Goal: Task Accomplishment & Management: Manage account settings

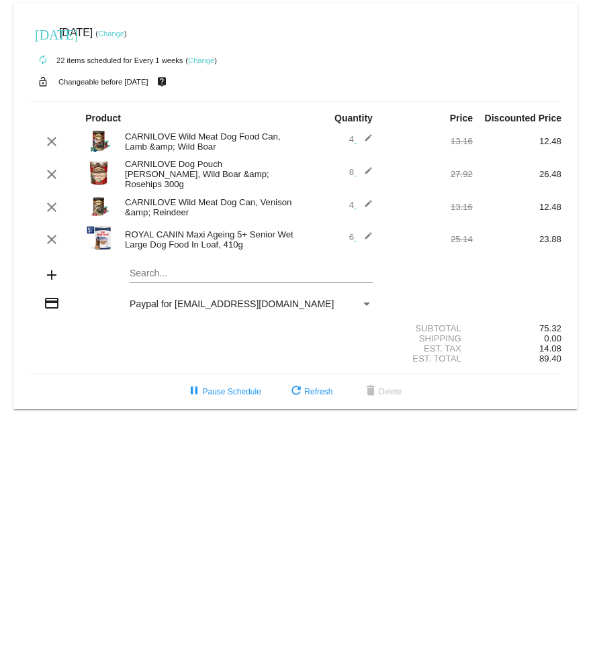
click at [57, 240] on mat-icon "clear" at bounding box center [52, 240] width 16 height 16
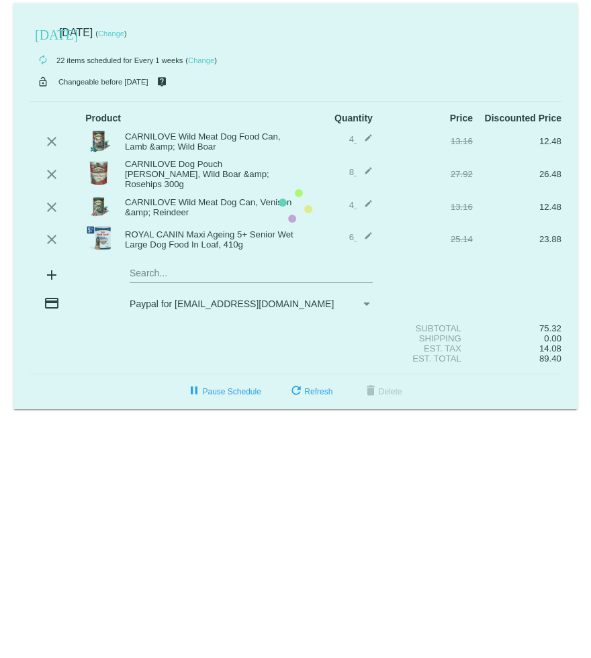
click at [52, 244] on mat-card "[DATE] [DATE] ( Change ) autorenew 22 items scheduled for Every 1 weeks ( Chang…" at bounding box center [295, 206] width 564 height 406
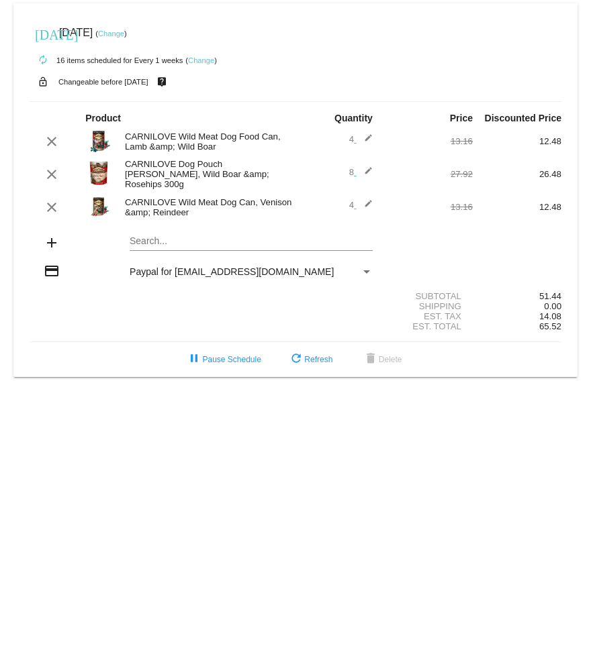
click at [53, 248] on mat-icon "add" at bounding box center [52, 243] width 16 height 16
click at [53, 245] on mat-icon "add" at bounding box center [52, 243] width 16 height 16
click at [49, 236] on div "add Search..." at bounding box center [295, 244] width 531 height 38
click at [185, 240] on mat-card "[DATE] [DATE] ( Change ) autorenew 16 items scheduled for Every 1 weeks ( Chang…" at bounding box center [295, 190] width 564 height 374
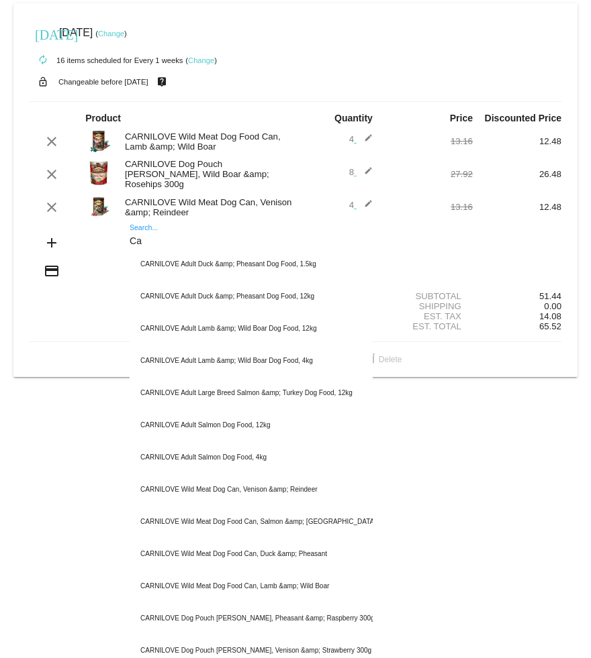
type input "C"
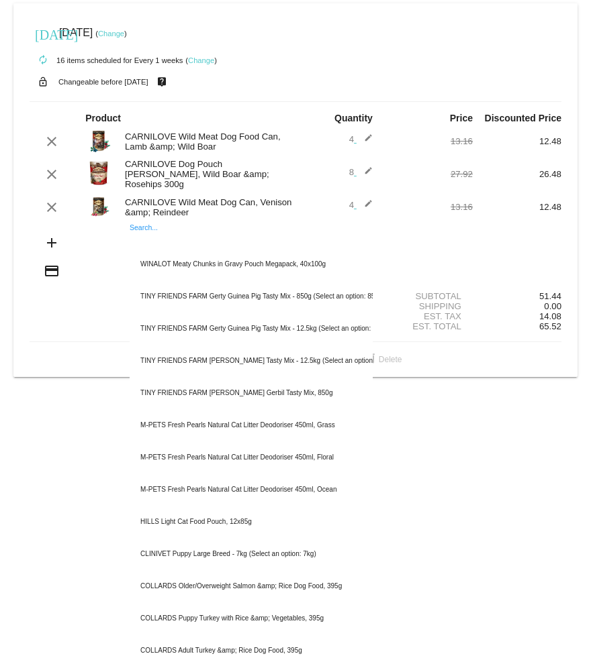
click at [350, 140] on span "4 edit" at bounding box center [360, 139] width 23 height 10
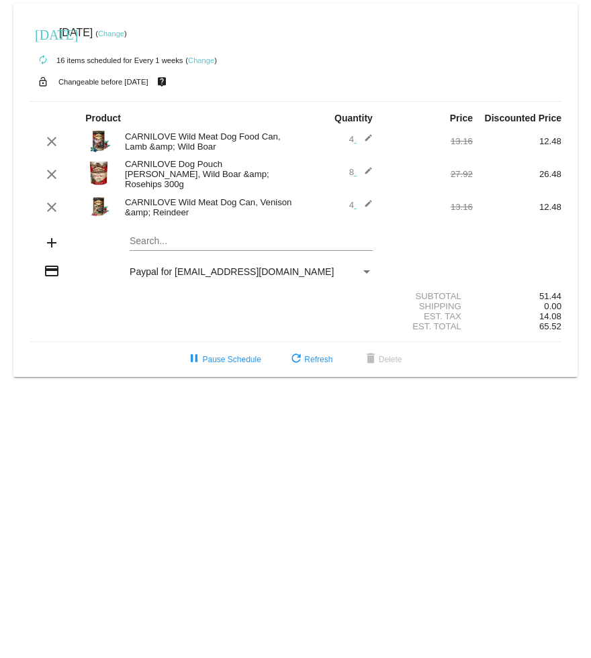
click at [368, 140] on mat-icon "edit" at bounding box center [364, 142] width 16 height 16
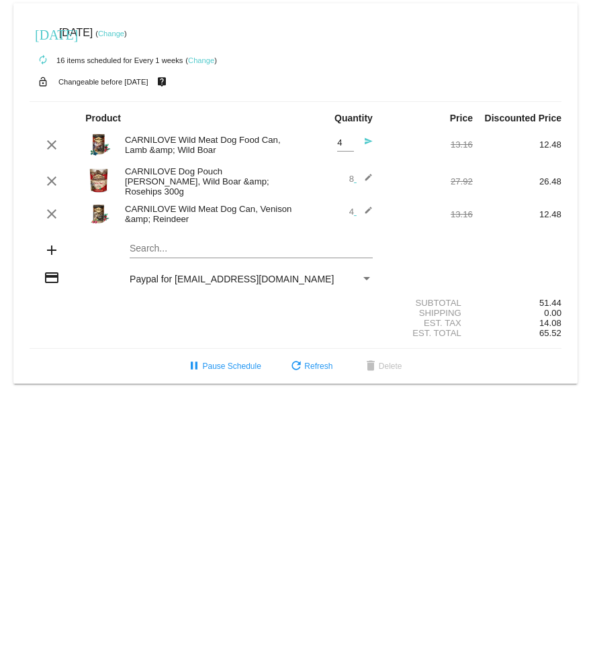
click at [344, 146] on input "4" at bounding box center [345, 143] width 17 height 10
type input "8"
click at [368, 144] on mat-icon "send" at bounding box center [364, 145] width 16 height 16
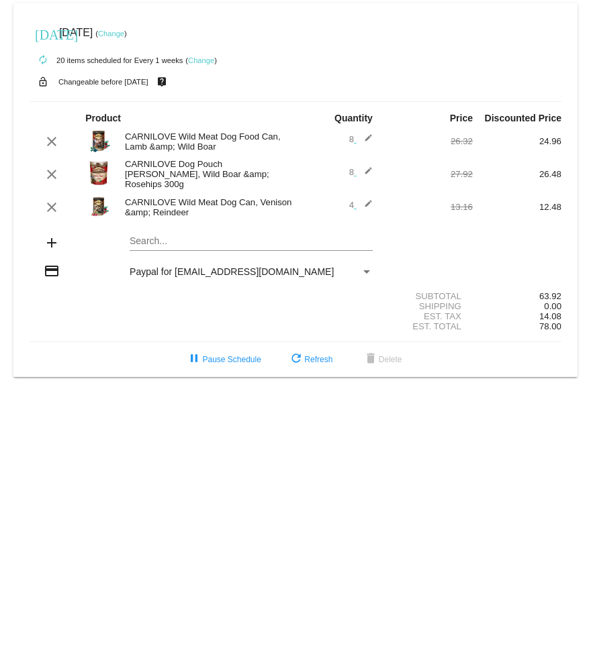
click at [356, 210] on mat-icon "edit" at bounding box center [364, 207] width 16 height 16
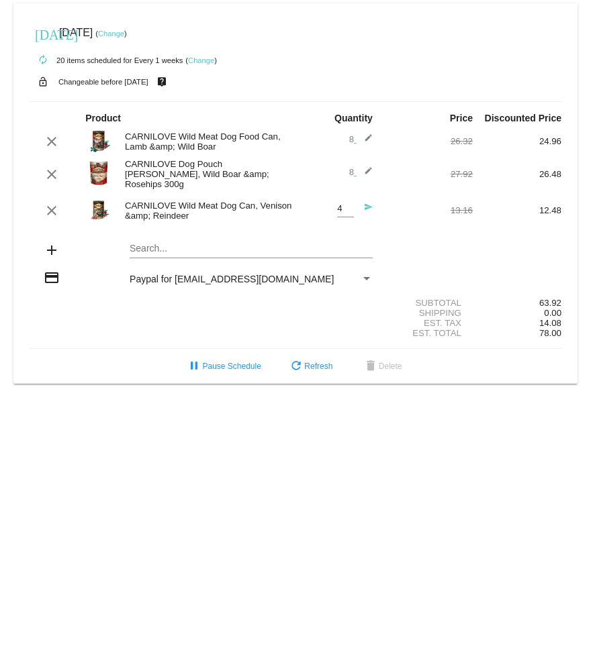
click at [348, 210] on input "4" at bounding box center [345, 209] width 17 height 10
type input "8"
click at [368, 205] on mat-icon "send" at bounding box center [364, 211] width 16 height 16
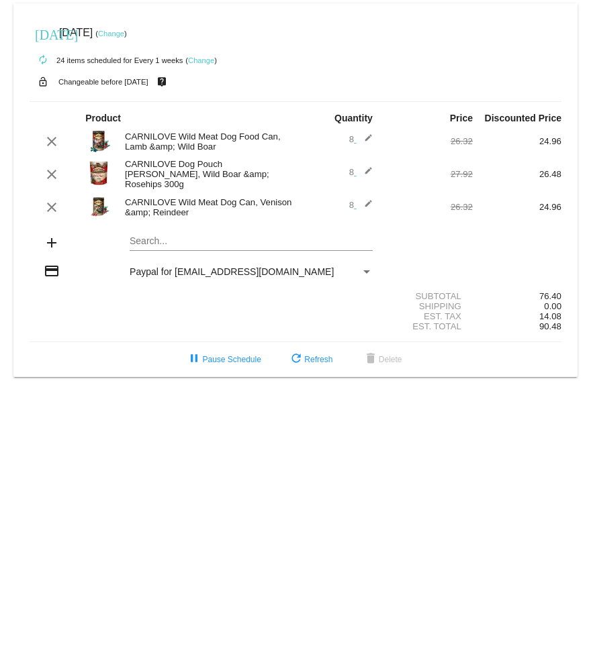
click at [176, 245] on mat-card "[DATE] [DATE] ( Change ) autorenew 24 items scheduled for Every 1 weeks ( Chang…" at bounding box center [295, 190] width 564 height 374
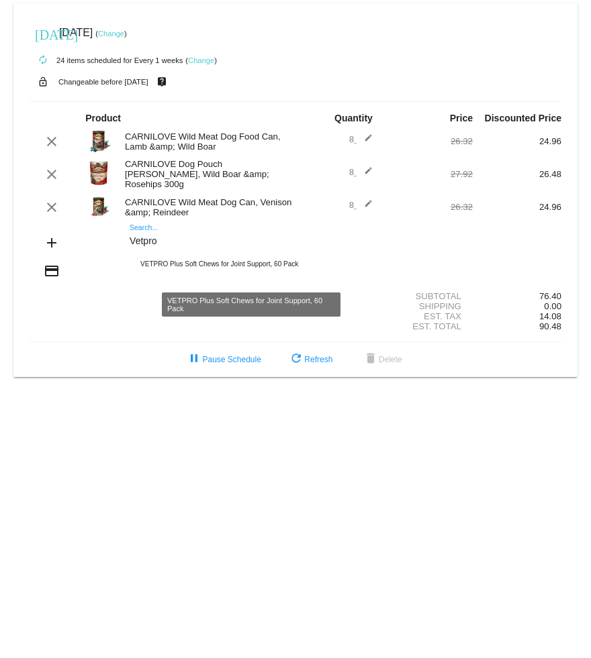
type input "Vetpro"
click at [254, 264] on div "VETPRO Plus Soft Chews for Joint Support, 60 Pack" at bounding box center [251, 264] width 243 height 32
